Goal: Task Accomplishment & Management: Use online tool/utility

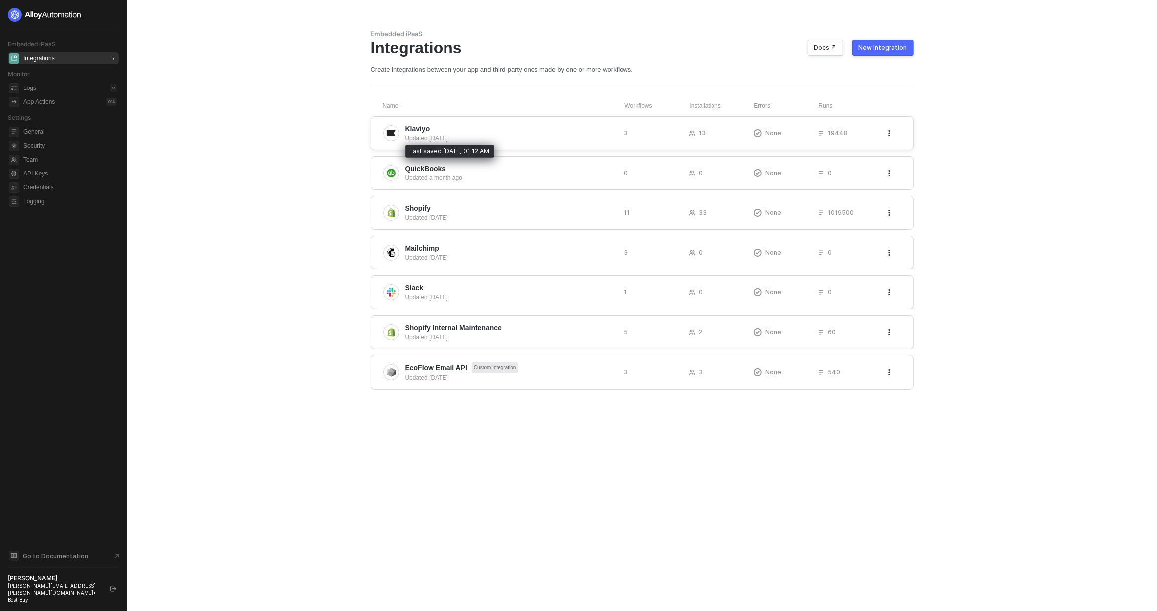
click at [460, 134] on div "Updated 21 days ago" at bounding box center [510, 138] width 211 height 9
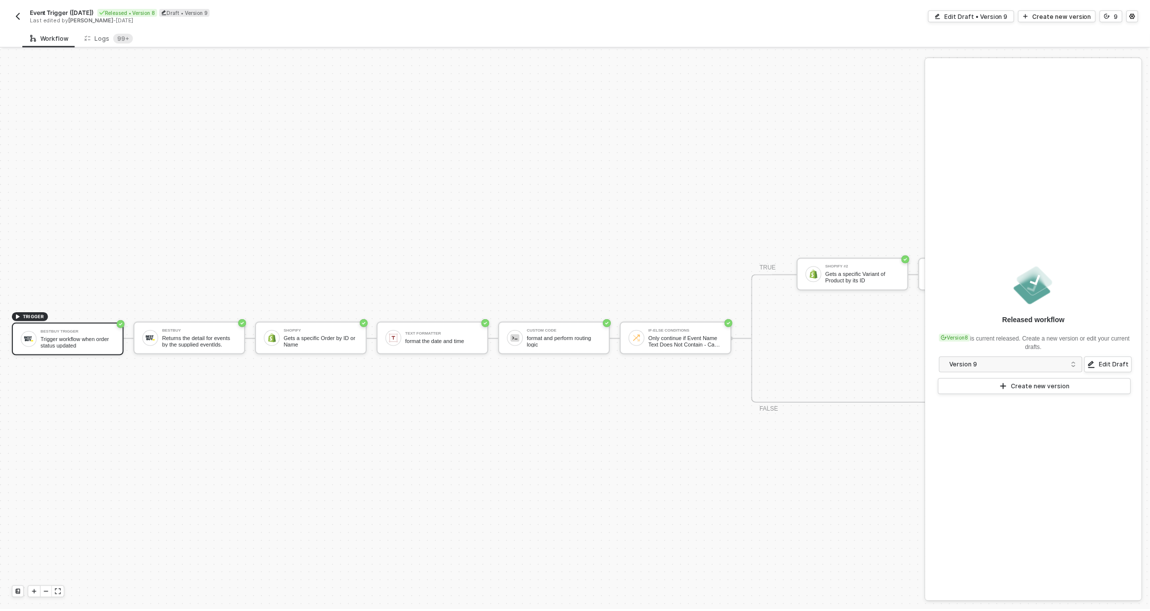
scroll to position [25, 0]
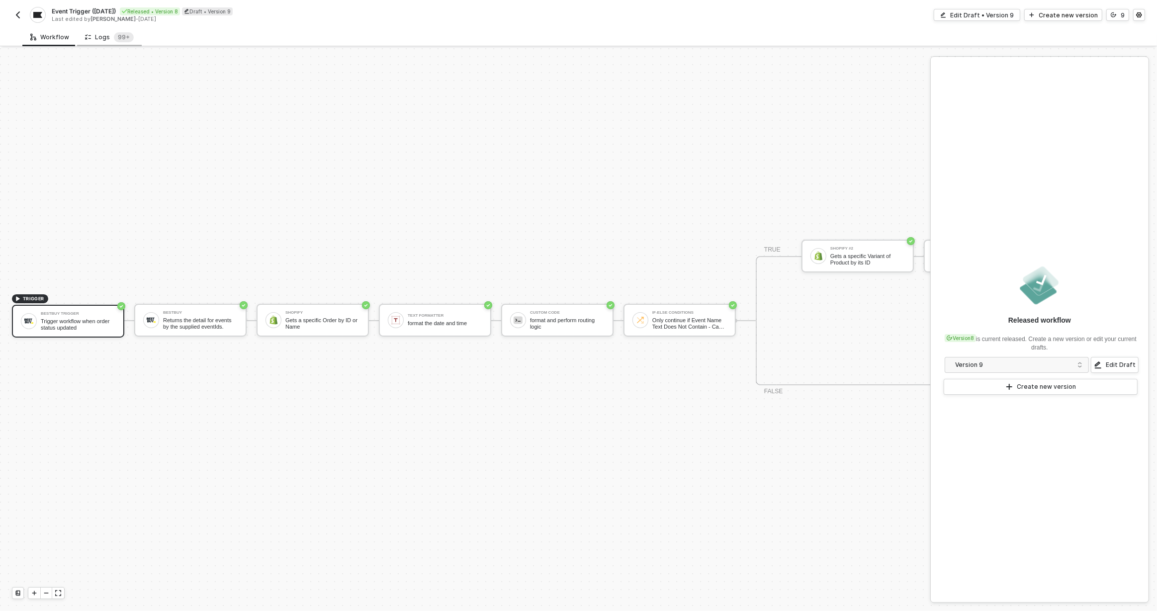
click at [104, 44] on div "Logs 99+" at bounding box center [109, 37] width 65 height 18
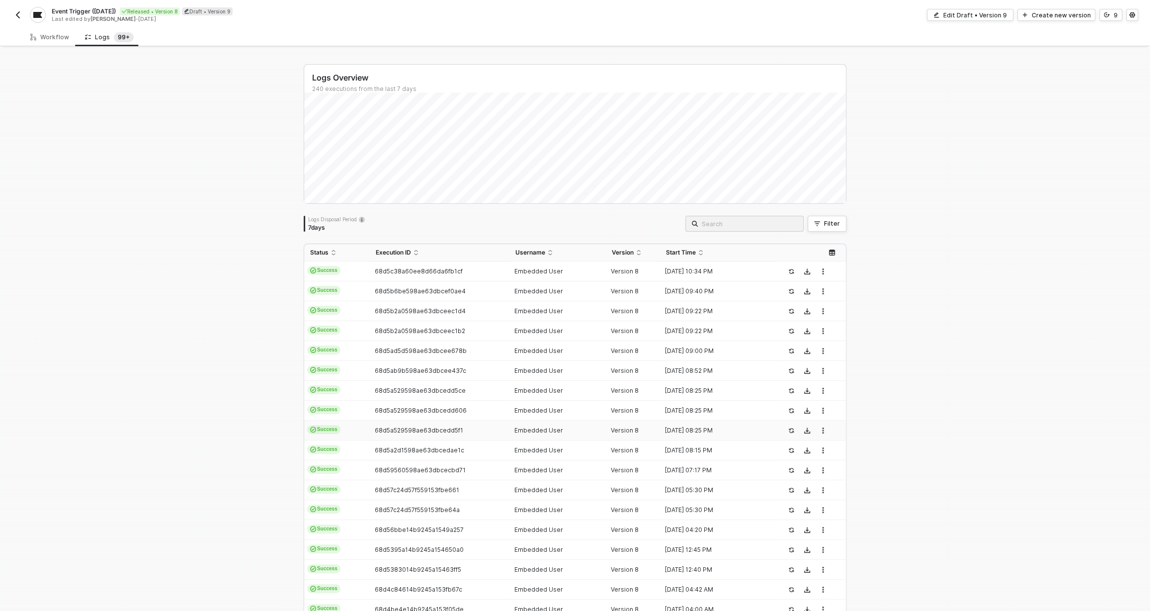
scroll to position [92, 0]
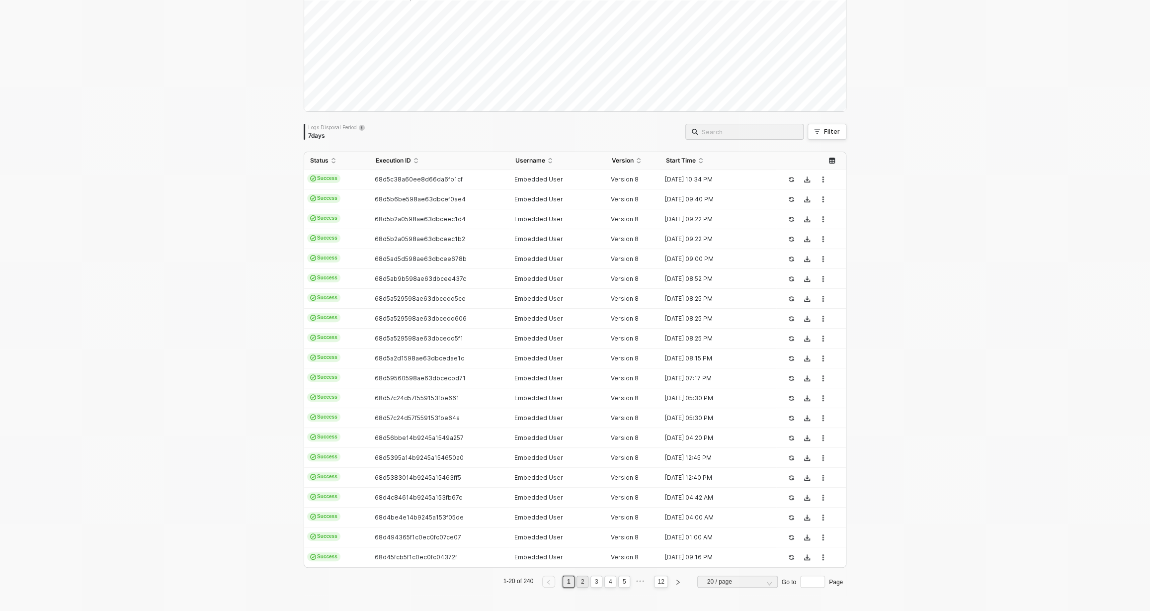
click at [582, 581] on link "2" at bounding box center [582, 581] width 9 height 11
click at [350, 431] on td "Failure" at bounding box center [337, 438] width 66 height 20
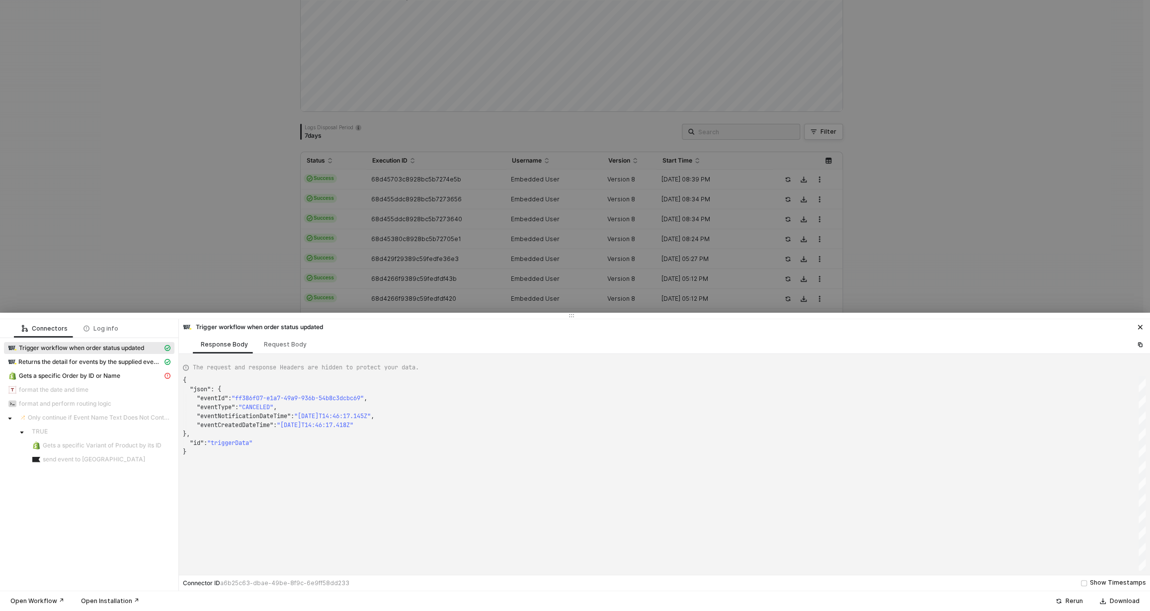
scroll to position [71, 0]
click at [425, 229] on div at bounding box center [575, 305] width 1150 height 611
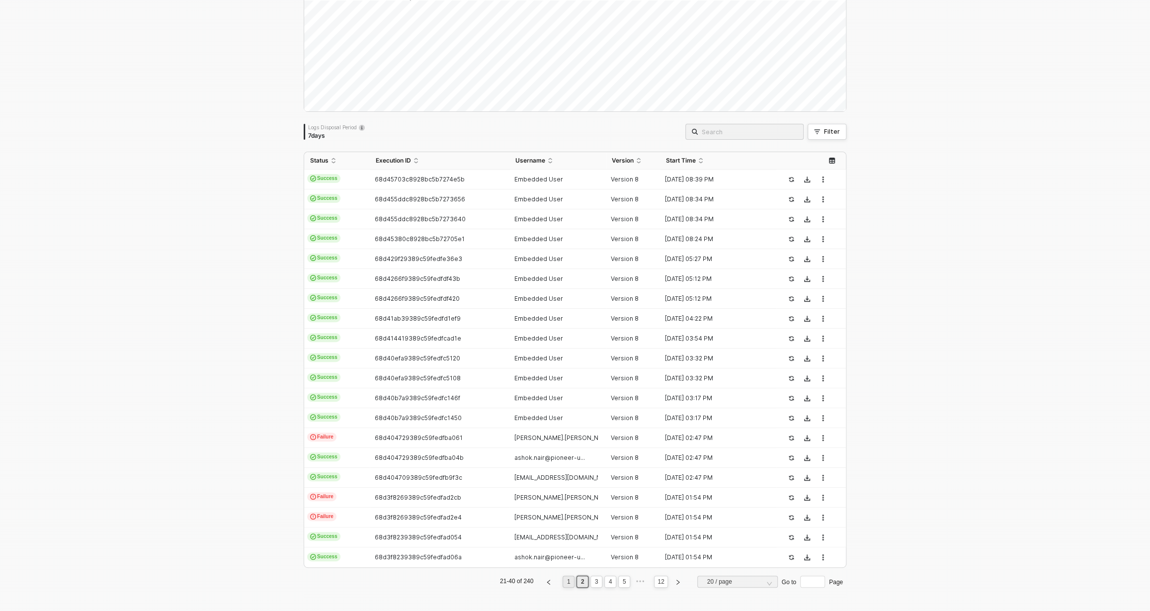
click at [568, 584] on link "1" at bounding box center [568, 581] width 9 height 11
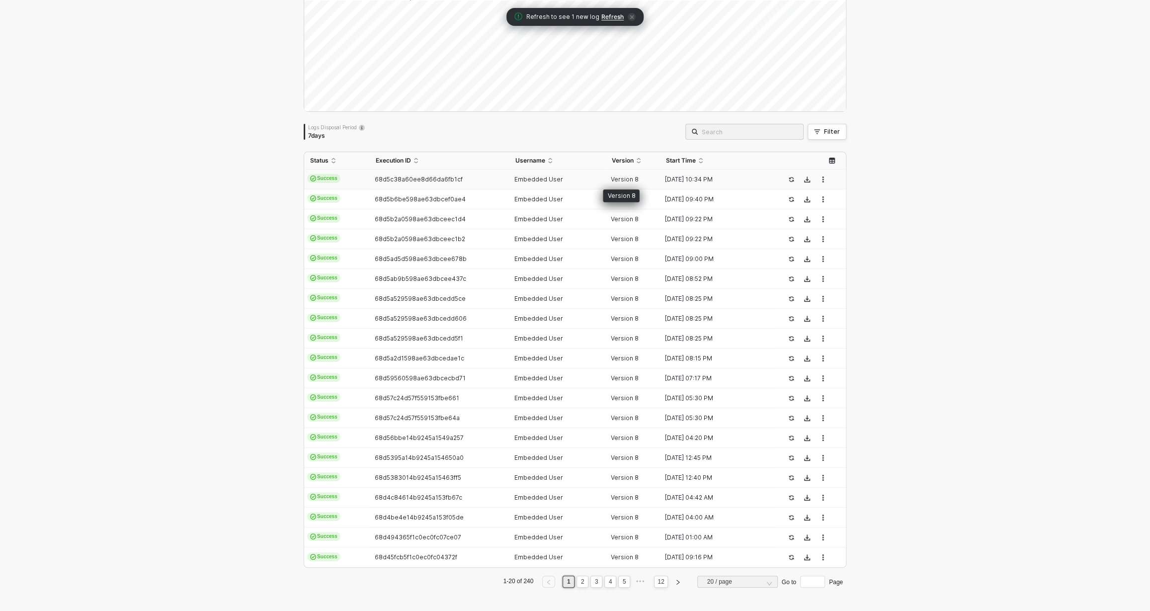
click at [622, 178] on span "Version 8" at bounding box center [625, 178] width 28 height 7
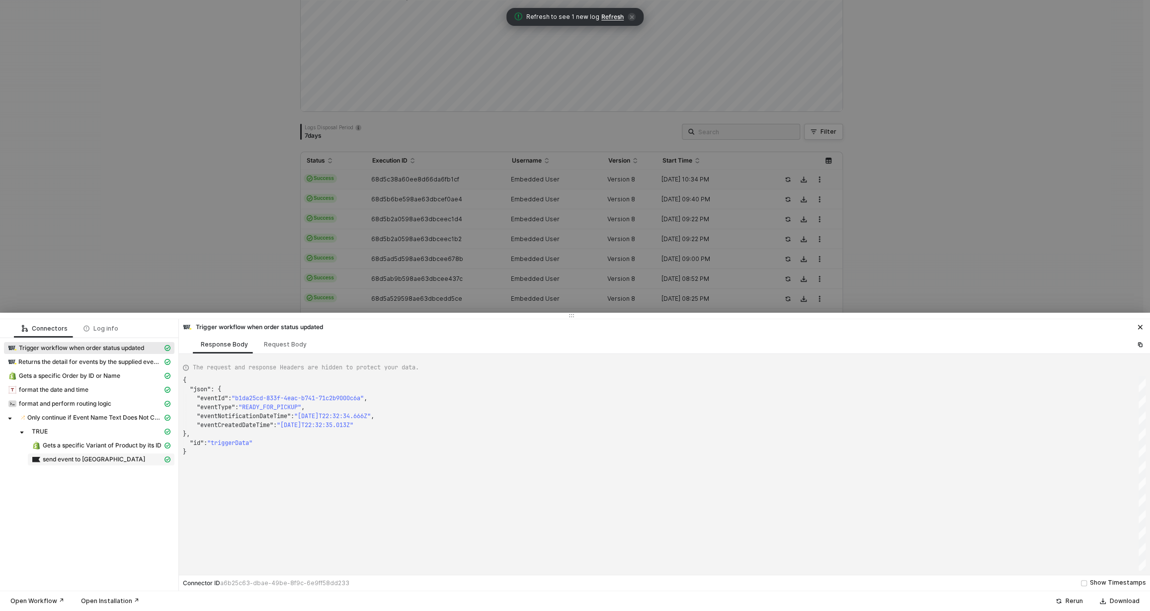
click at [127, 460] on div "send event to [GEOGRAPHIC_DATA]" at bounding box center [97, 459] width 131 height 9
type textarea "{ "json": { "data": {} }, "statusCode": 202, "id": "f2802ec5-f848-480f-b503-833…"
click at [345, 246] on div at bounding box center [575, 305] width 1150 height 611
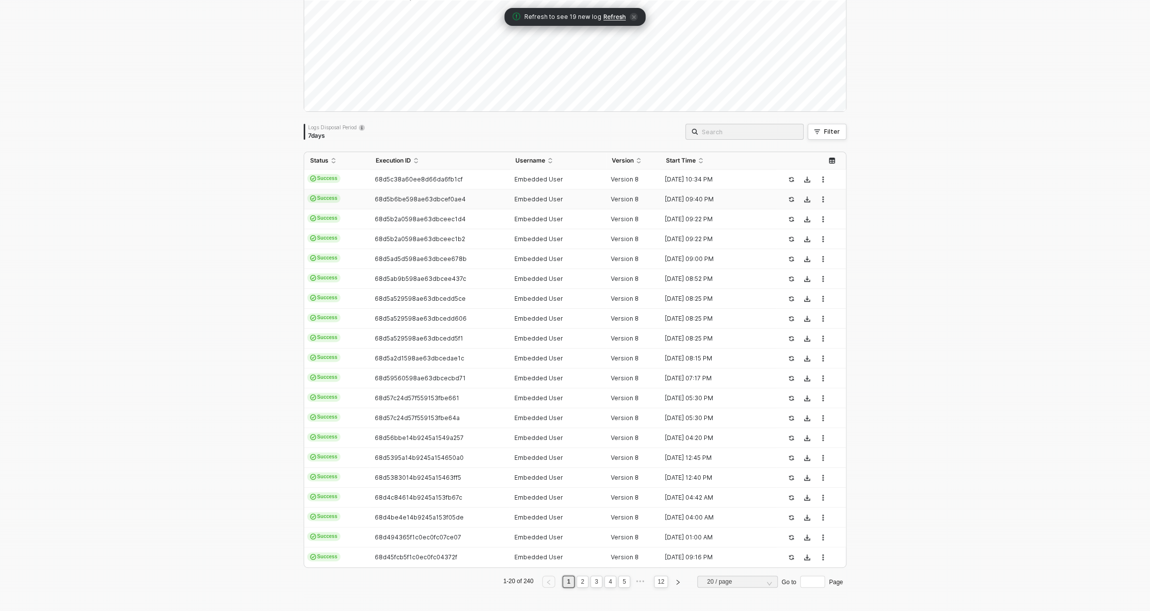
click at [405, 206] on td "68d5b6be598ae63dbcef0ae4" at bounding box center [439, 199] width 139 height 20
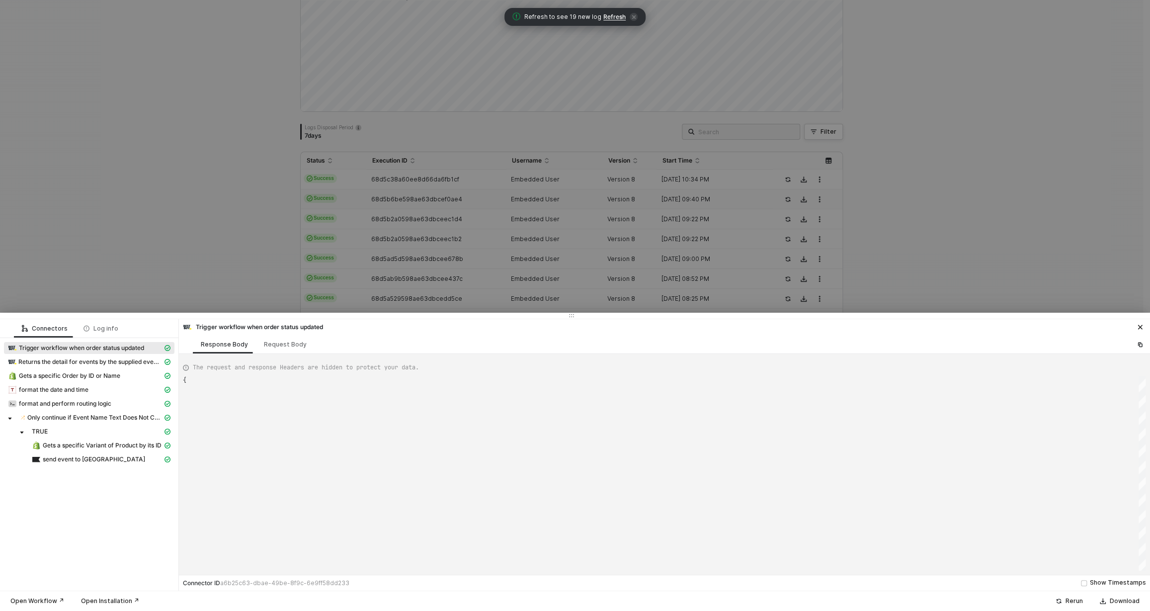
scroll to position [71, 0]
click at [107, 457] on div "send event to [GEOGRAPHIC_DATA]" at bounding box center [97, 459] width 131 height 9
type textarea "{ "json": { "data": {} }, "statusCode": 202, "id": "f967f039-fbe0-40dd-8385-469…"
click at [315, 179] on div at bounding box center [575, 305] width 1150 height 611
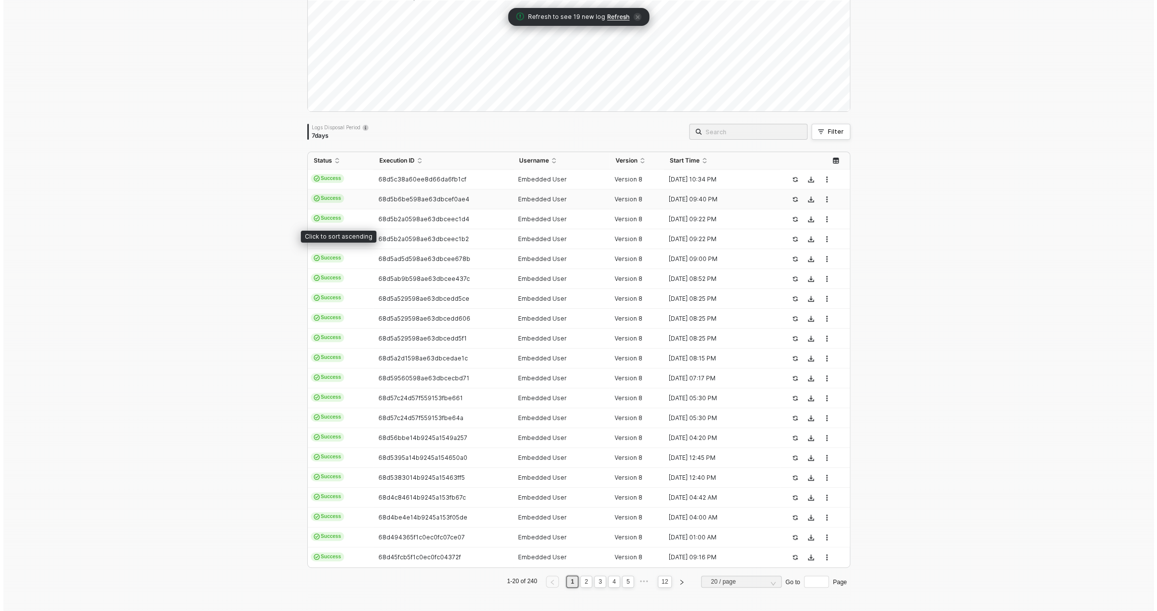
scroll to position [0, 0]
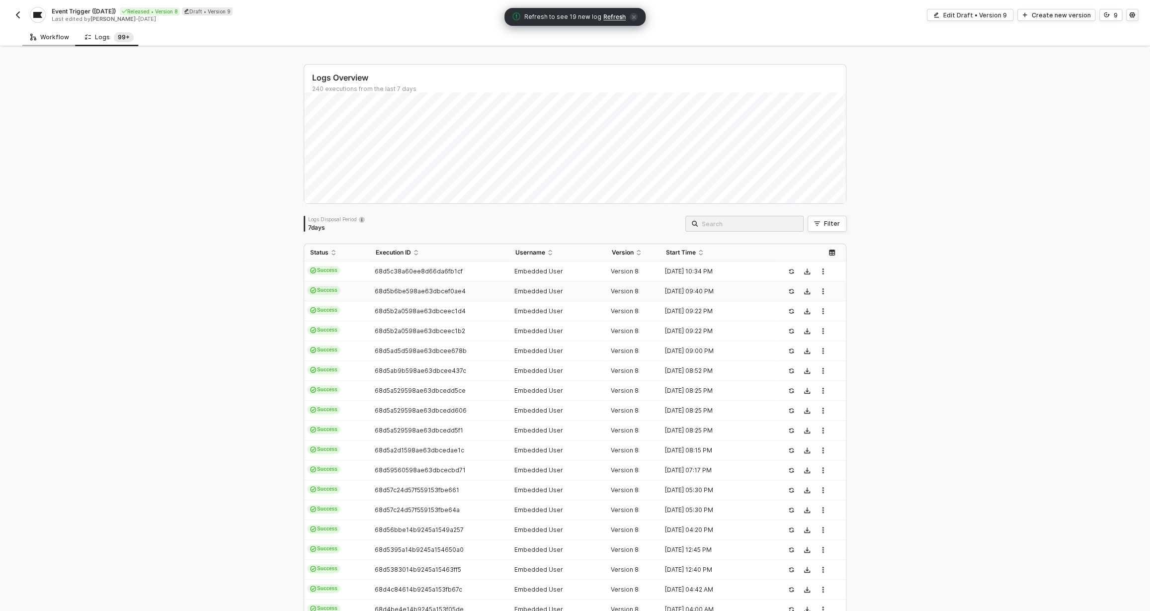
click at [53, 40] on div "Workflow" at bounding box center [49, 37] width 39 height 8
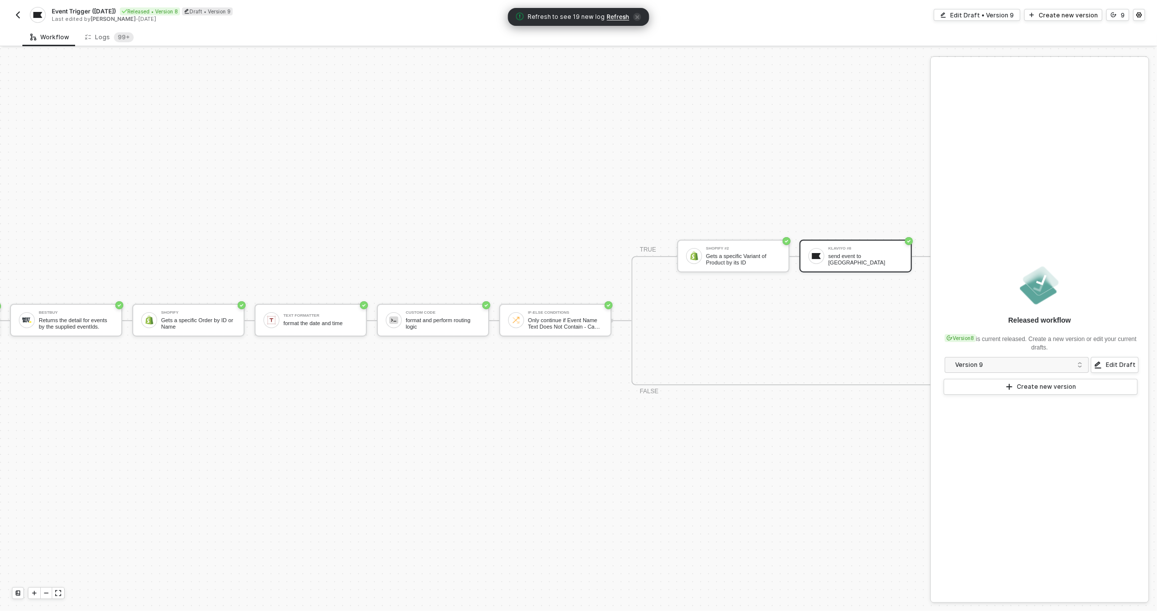
scroll to position [25, 159]
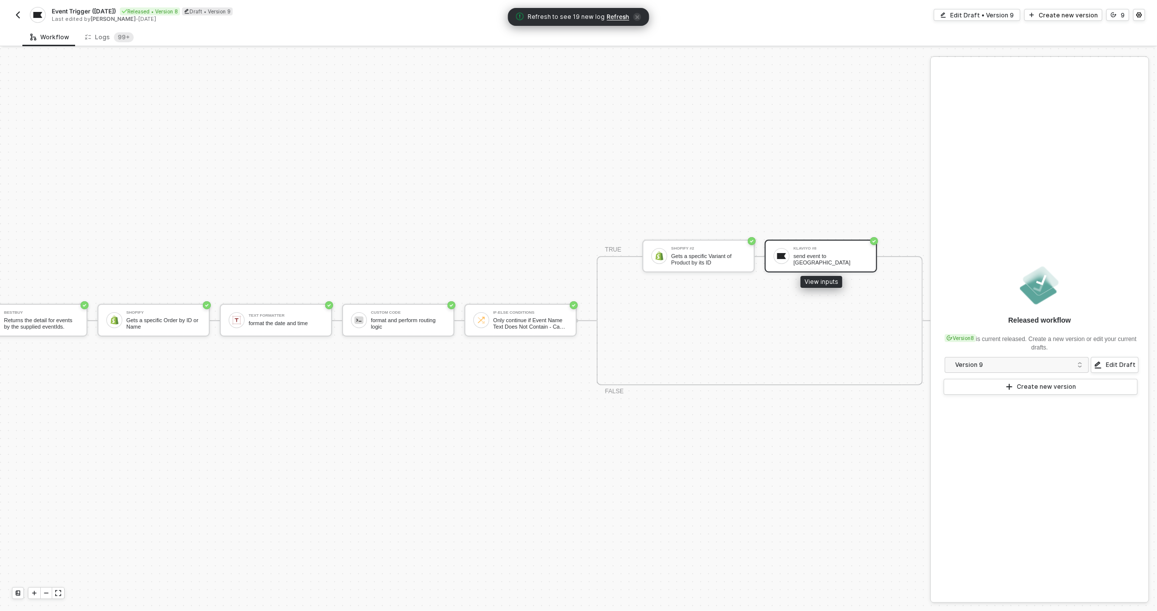
click at [845, 253] on div "send event to [GEOGRAPHIC_DATA]" at bounding box center [830, 259] width 75 height 12
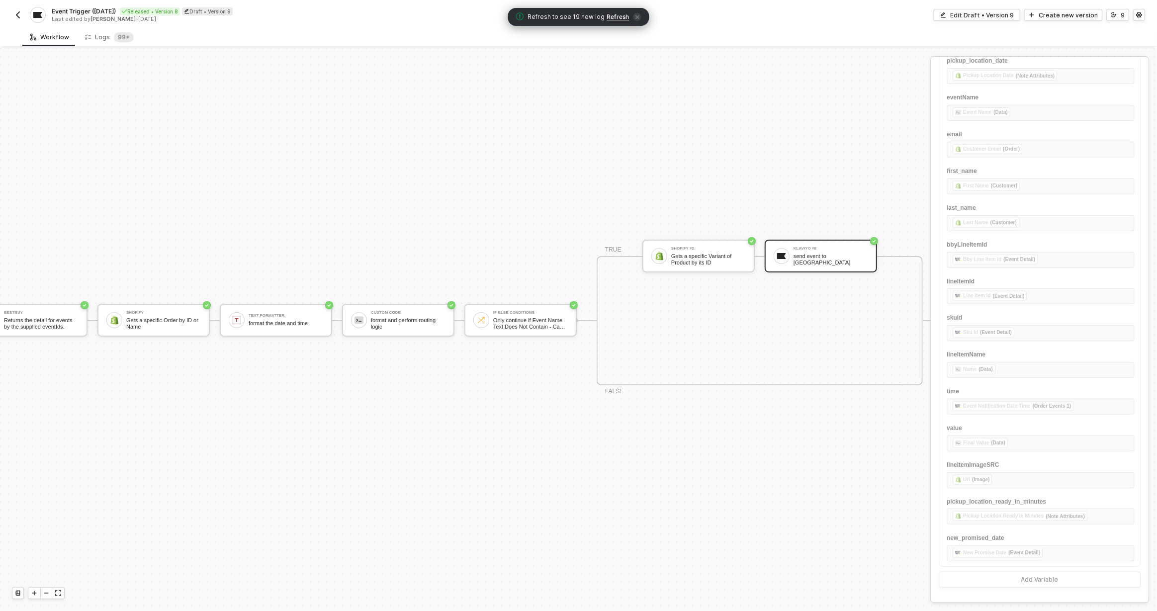
scroll to position [0, 0]
click at [986, 17] on div "Edit Draft • Version 9" at bounding box center [982, 15] width 64 height 8
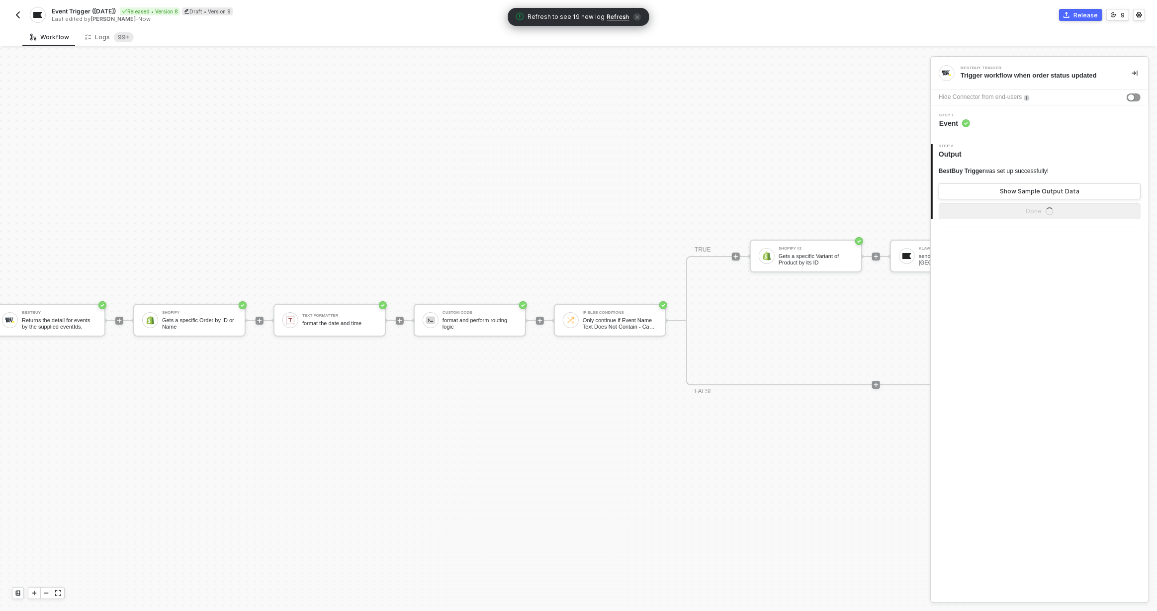
click at [1029, 124] on div "Step 1 Event" at bounding box center [1040, 120] width 215 height 15
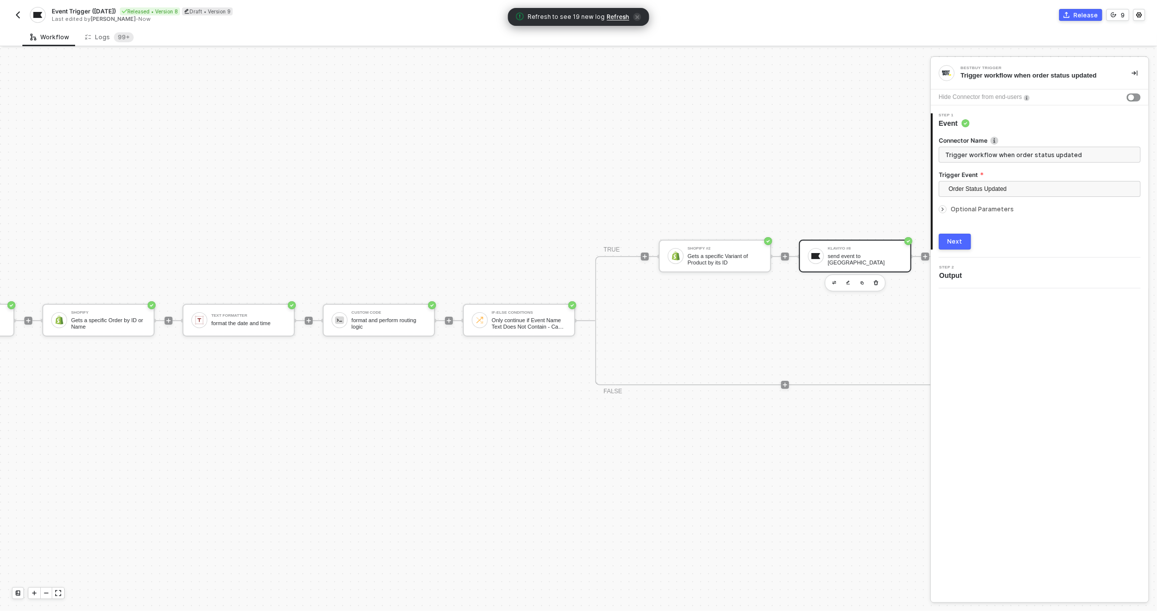
click at [865, 240] on div "Klaviyo #8 send event to [GEOGRAPHIC_DATA]" at bounding box center [855, 256] width 112 height 33
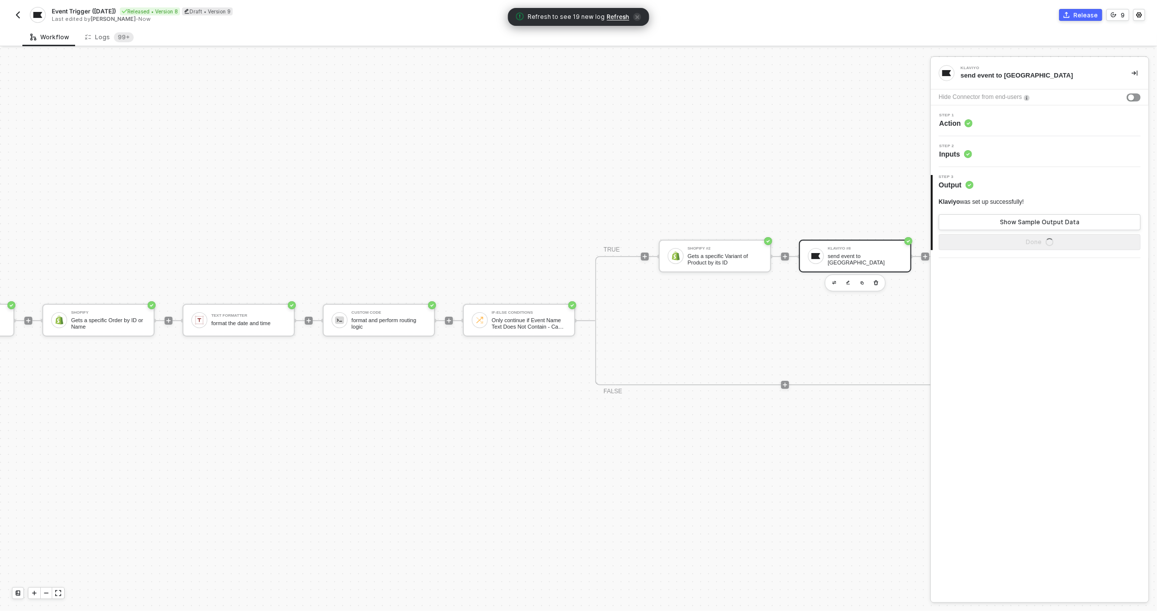
click at [973, 128] on div "Step 1 Action" at bounding box center [1040, 120] width 218 height 31
click at [977, 126] on div "Step 1 Action" at bounding box center [1040, 120] width 215 height 15
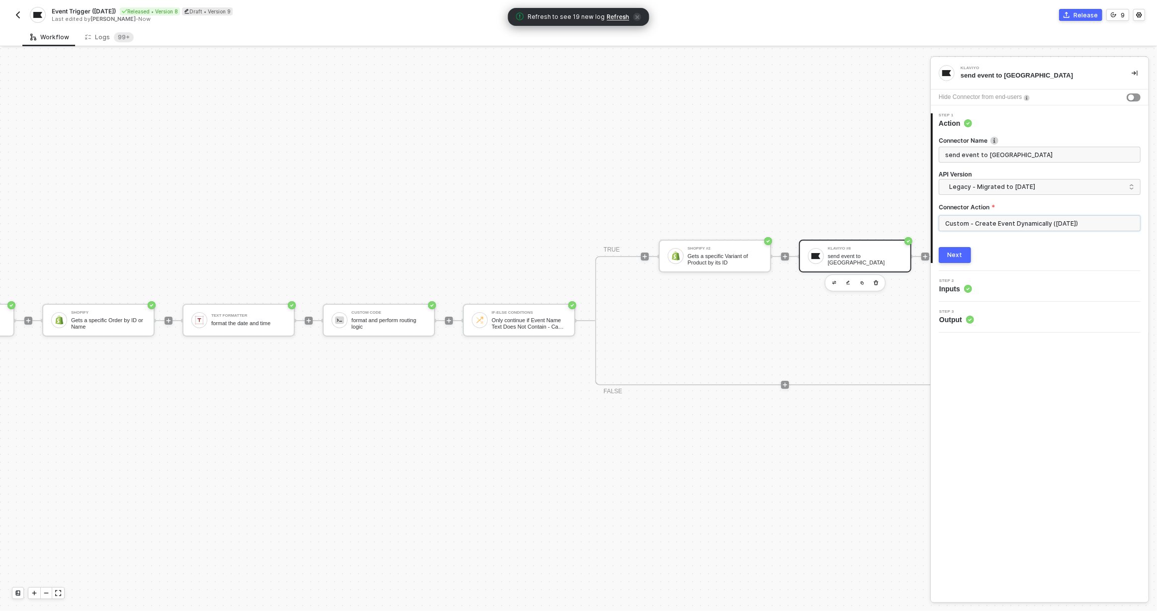
click at [999, 224] on input "Custom - Create Event Dynamically ([DATE])" at bounding box center [1040, 223] width 202 height 16
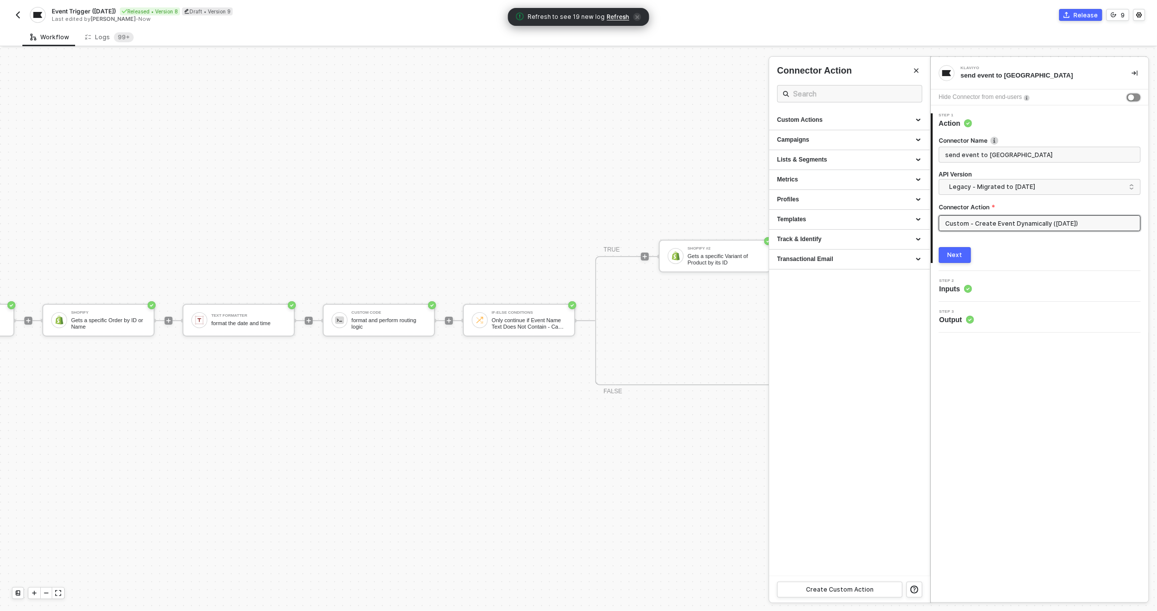
click at [1135, 96] on button "button" at bounding box center [1134, 97] width 14 height 8
click at [1135, 96] on div "button" at bounding box center [1136, 97] width 6 height 6
click at [1134, 99] on button "button" at bounding box center [1134, 97] width 14 height 8
click at [1050, 275] on div "2 Step 2 Authenticate Missing Required Field" at bounding box center [1040, 286] width 218 height 31
click at [1008, 281] on span "Step 2" at bounding box center [995, 281] width 113 height 4
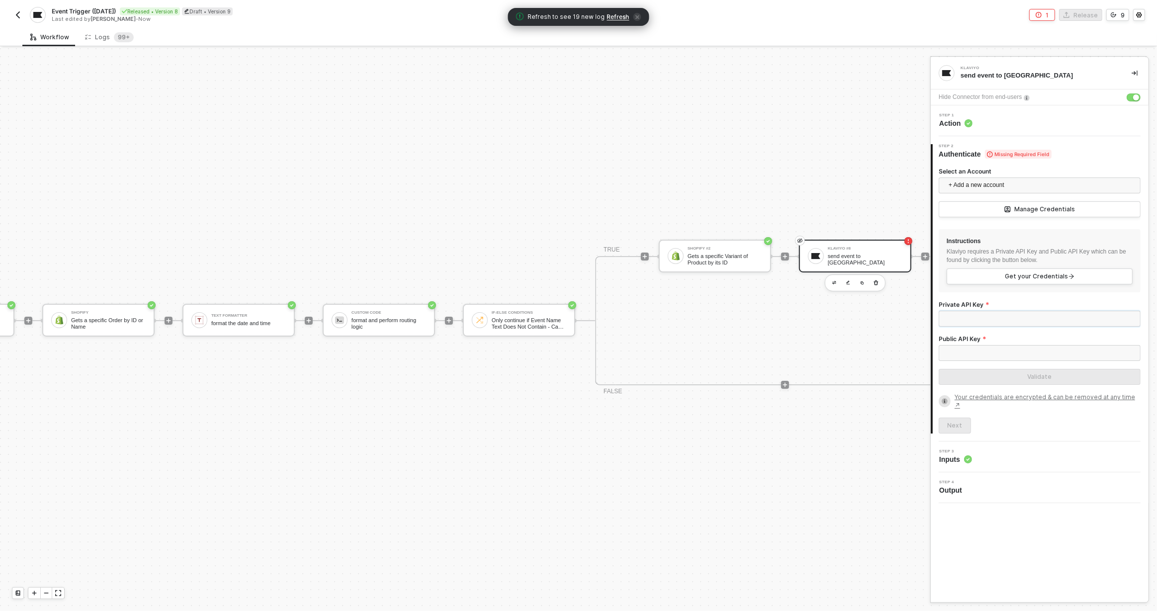
click at [990, 316] on input "Private API Key" at bounding box center [1040, 319] width 202 height 16
click at [1131, 94] on button "button" at bounding box center [1134, 97] width 14 height 8
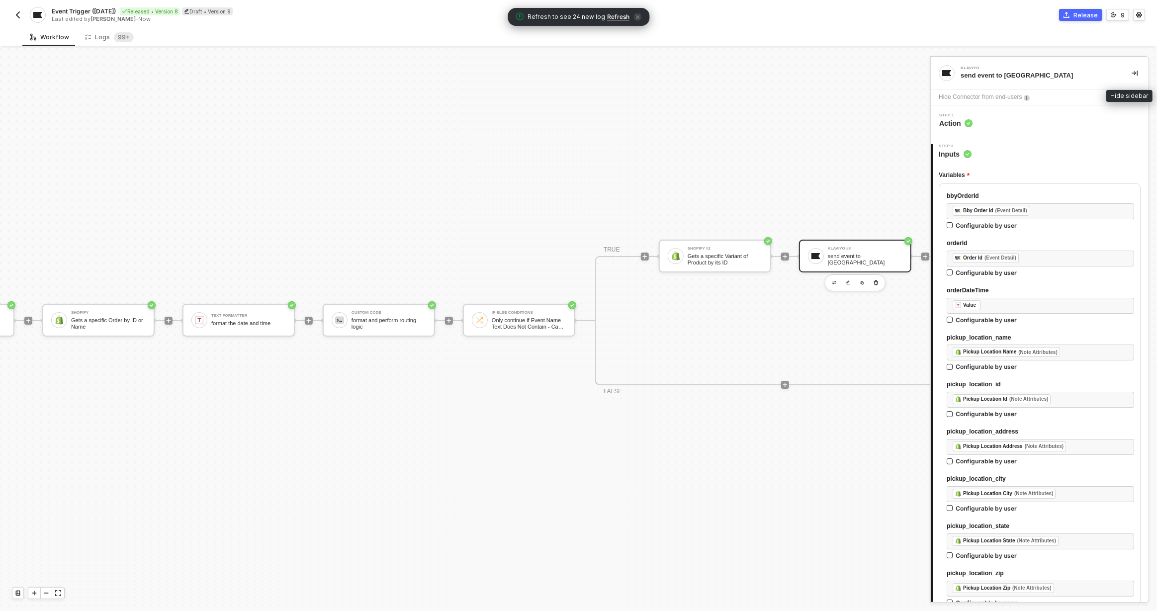
click at [1132, 70] on icon "icon-collapse-right" at bounding box center [1135, 73] width 6 height 6
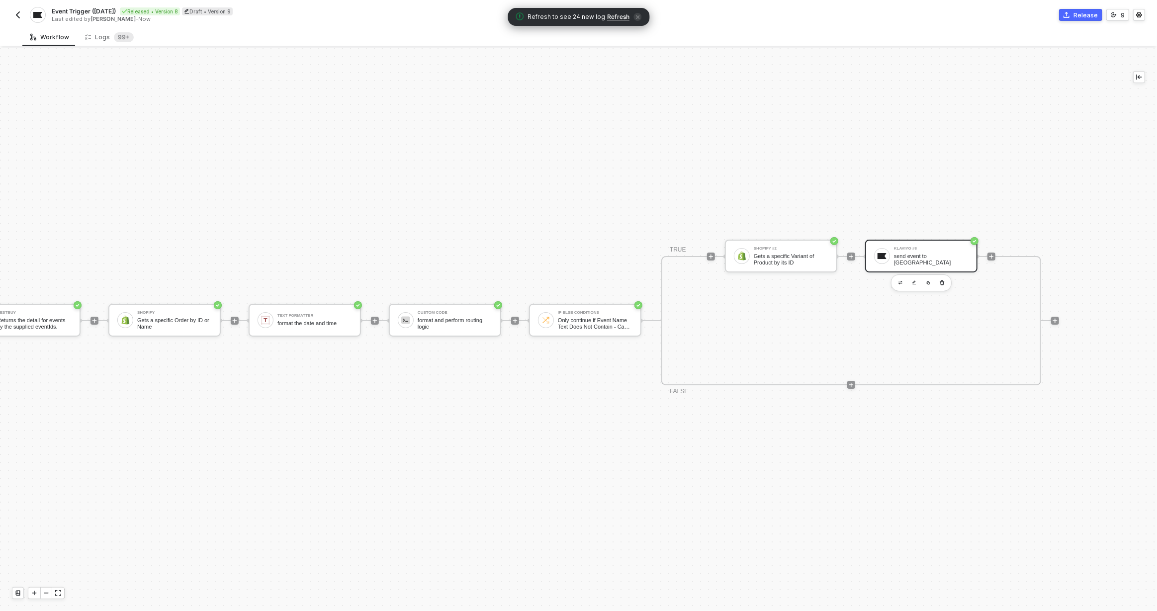
click at [22, 13] on button "button" at bounding box center [18, 15] width 12 height 12
